Goal: Task Accomplishment & Management: Use online tool/utility

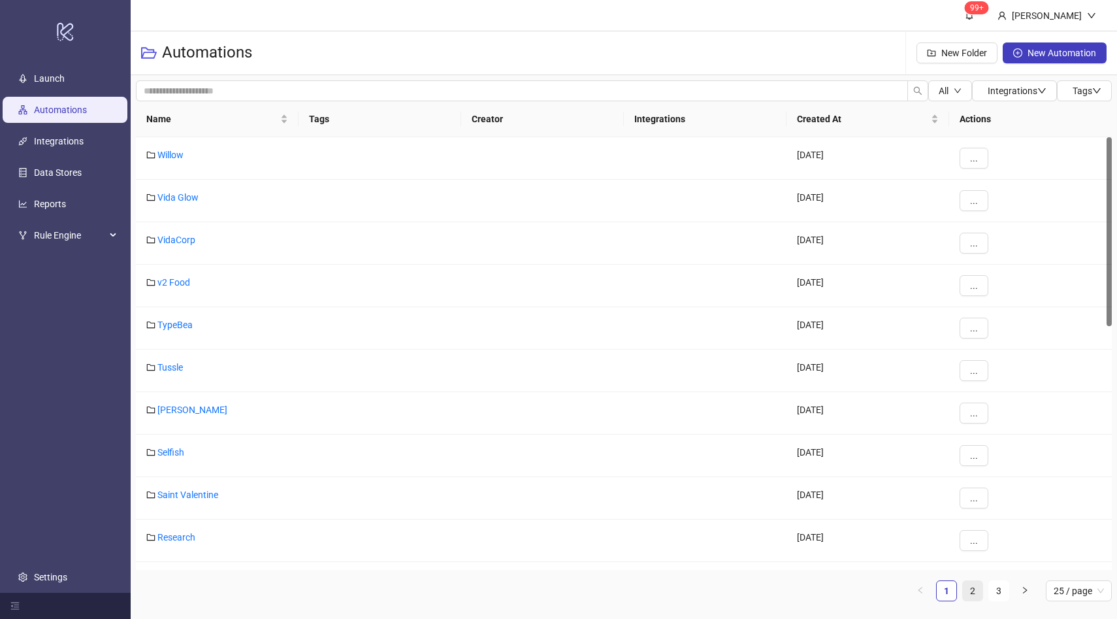
click at [980, 591] on link "2" at bounding box center [973, 591] width 20 height 20
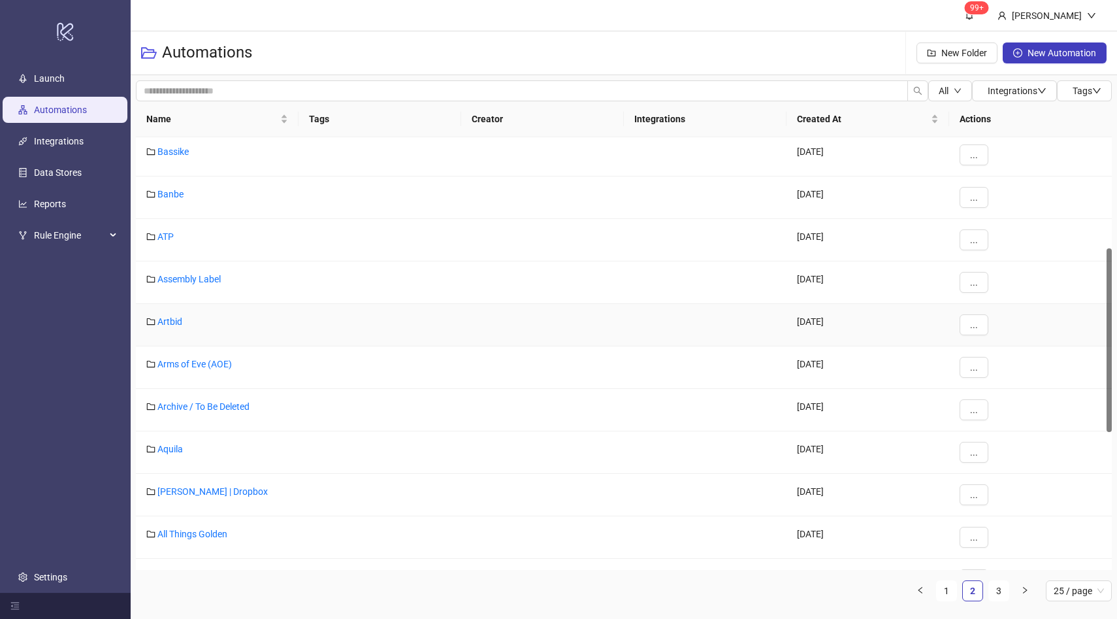
scroll to position [265, 0]
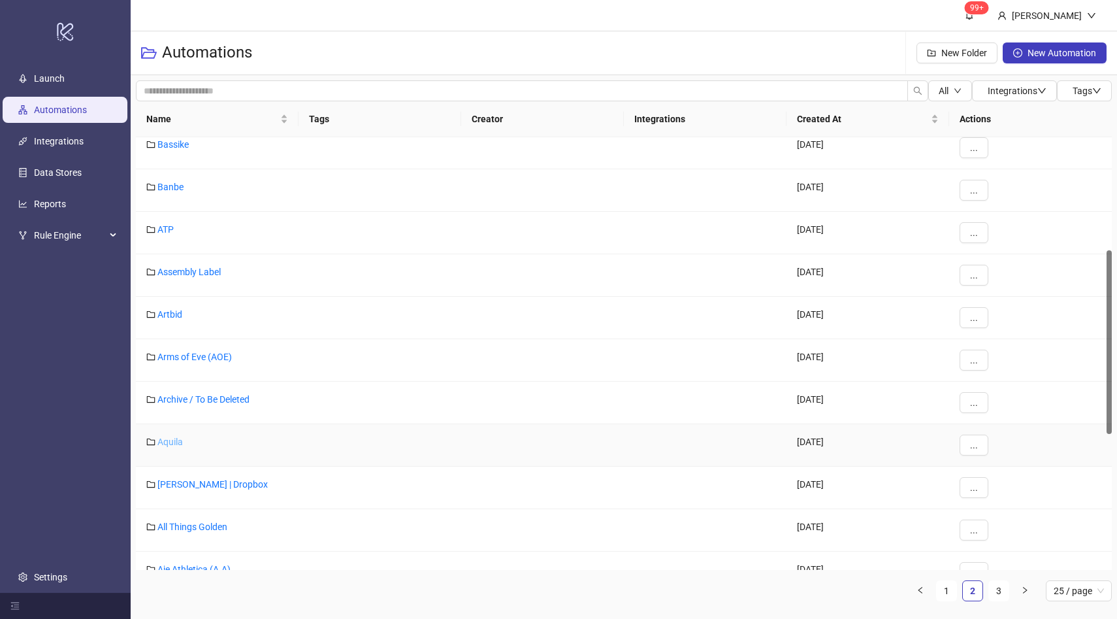
click at [173, 442] on link "Aquila" at bounding box center [169, 442] width 25 height 10
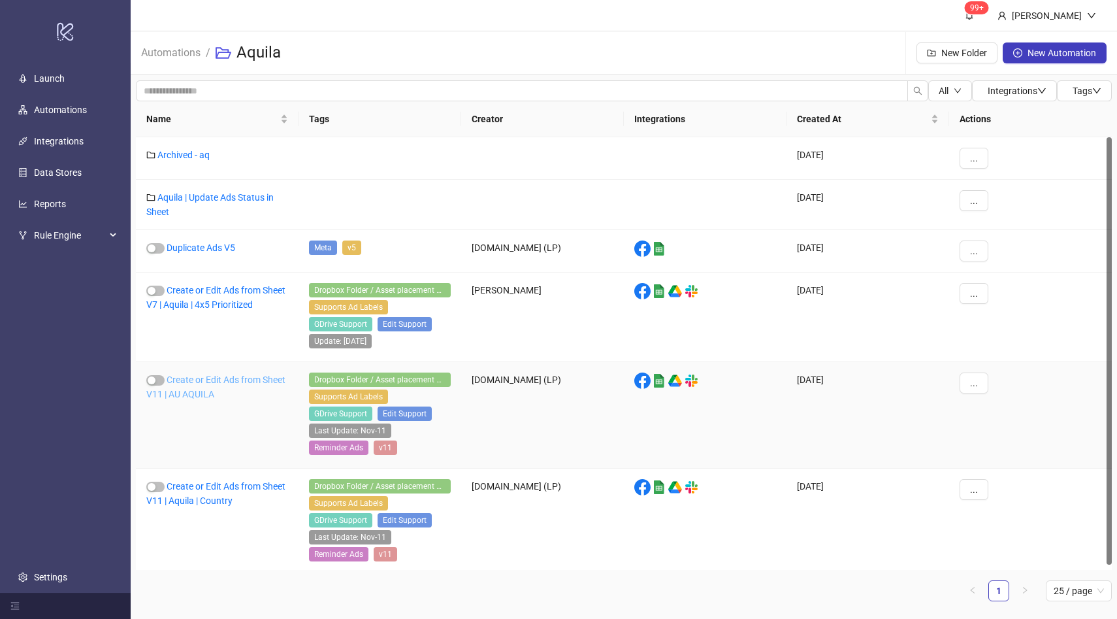
click at [228, 382] on link "Create or Edit Ads from Sheet V11 | AU AQUILA" at bounding box center [215, 386] width 139 height 25
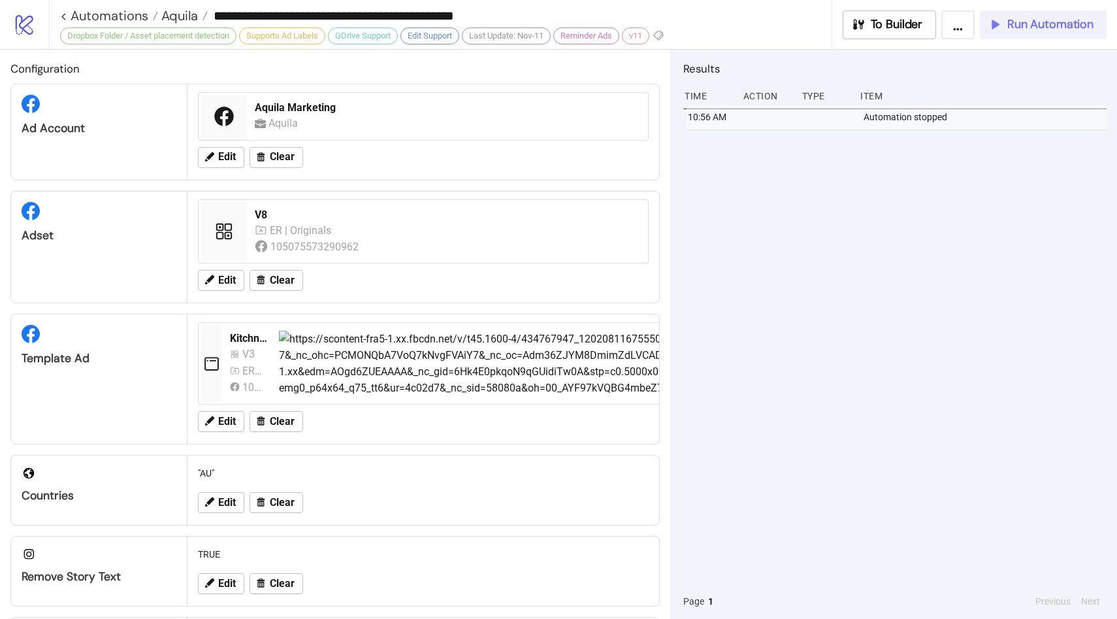
click at [1062, 31] on span "Run Automation" at bounding box center [1051, 24] width 86 height 15
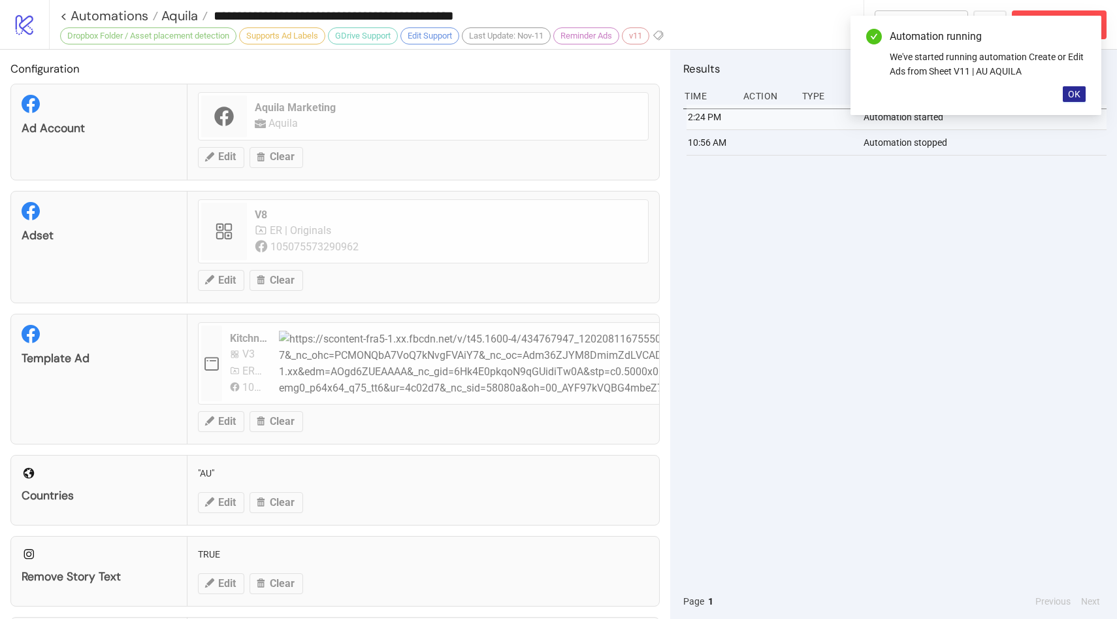
click at [1078, 89] on span "OK" at bounding box center [1074, 94] width 12 height 10
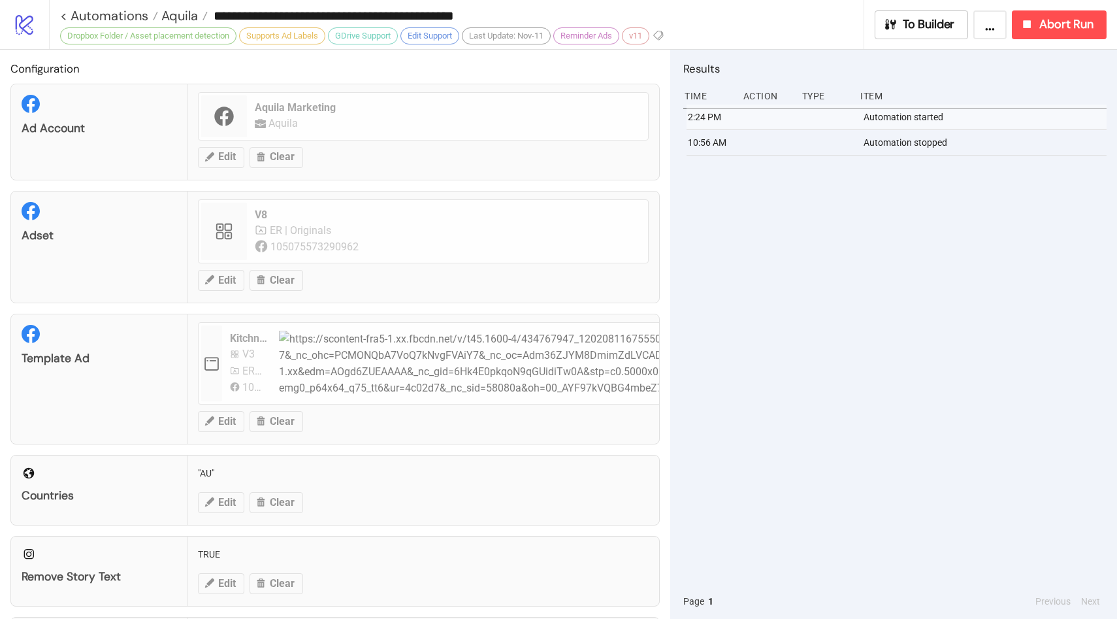
click at [897, 259] on div "2:24 PM Automation started 10:56 AM Automation stopped" at bounding box center [895, 344] width 423 height 479
click at [934, 225] on div "2:24 PM Automation started 10:56 AM Automation stopped" at bounding box center [895, 344] width 423 height 479
click at [831, 255] on div "2:24 PM Automation started 10:56 AM Automation stopped" at bounding box center [895, 344] width 423 height 479
